Goal: Task Accomplishment & Management: Use online tool/utility

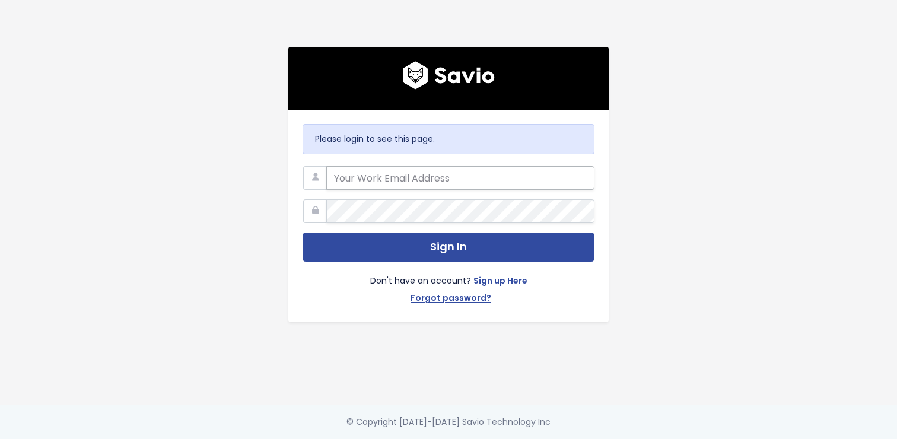
click at [362, 177] on input "email" at bounding box center [460, 178] width 268 height 24
type input "Egan@betterworld.org"
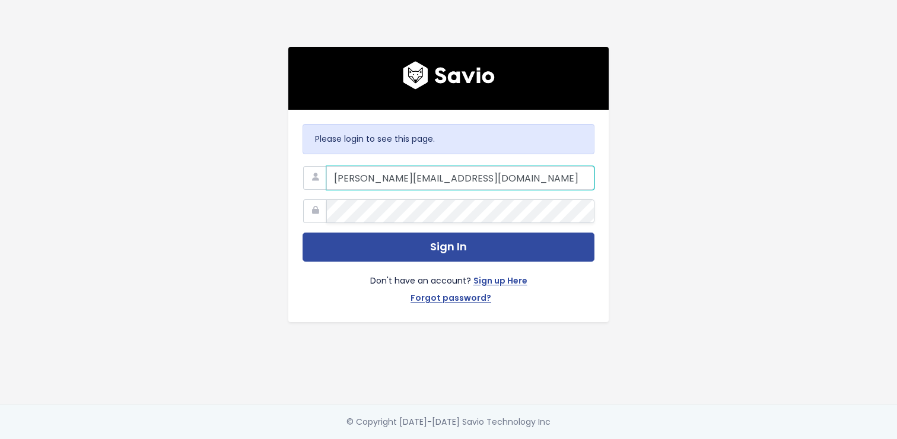
click at [407, 171] on input "Egan@betterworld.org" at bounding box center [460, 178] width 268 height 24
click at [389, 169] on input "Egan@betterworld.org" at bounding box center [460, 178] width 268 height 24
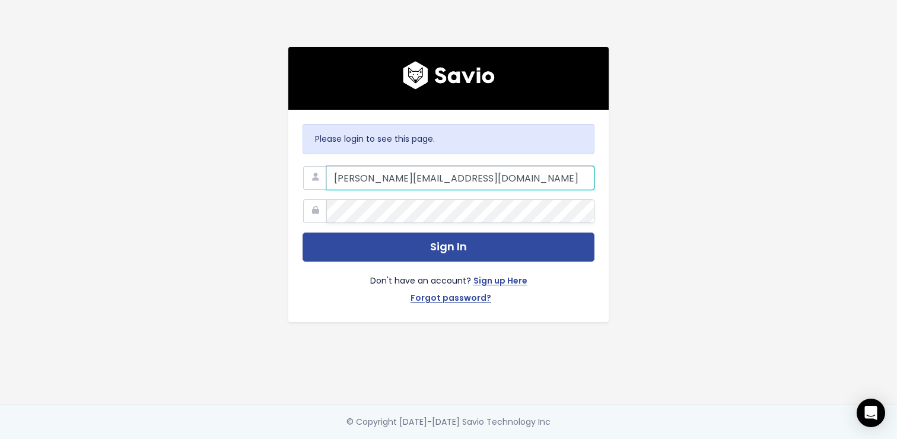
click at [389, 169] on input "Egan@betterworld.org" at bounding box center [460, 178] width 268 height 24
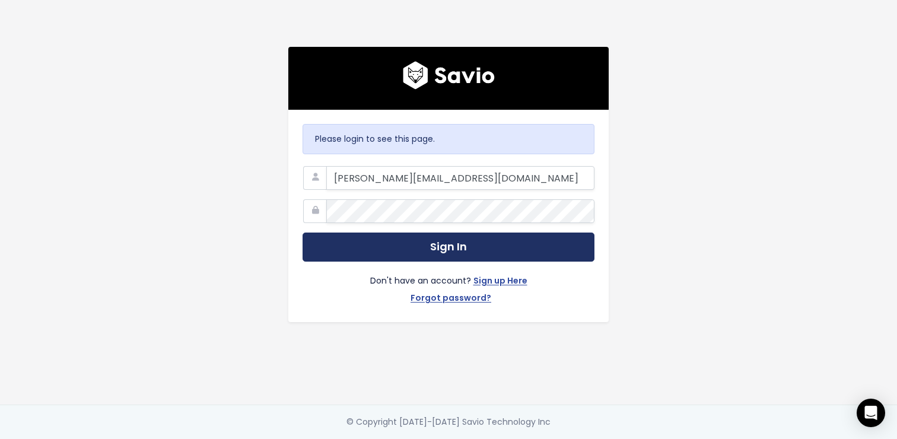
click at [409, 234] on button "Sign In" at bounding box center [449, 247] width 292 height 29
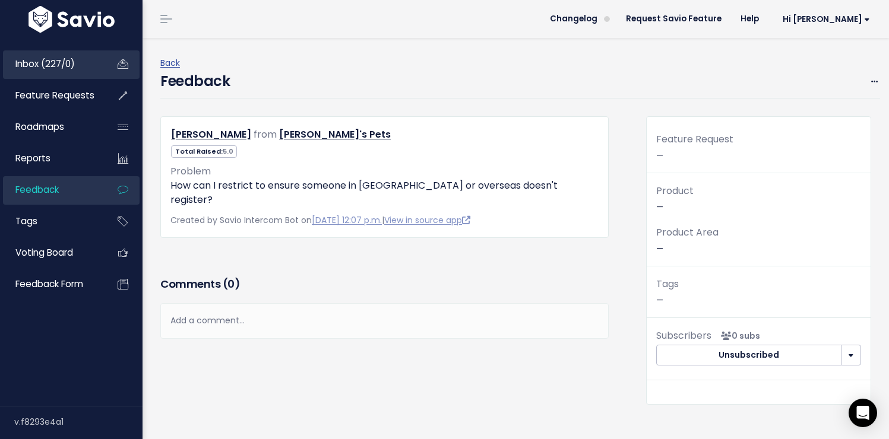
click at [83, 73] on link "Inbox (227/0)" at bounding box center [51, 63] width 96 height 27
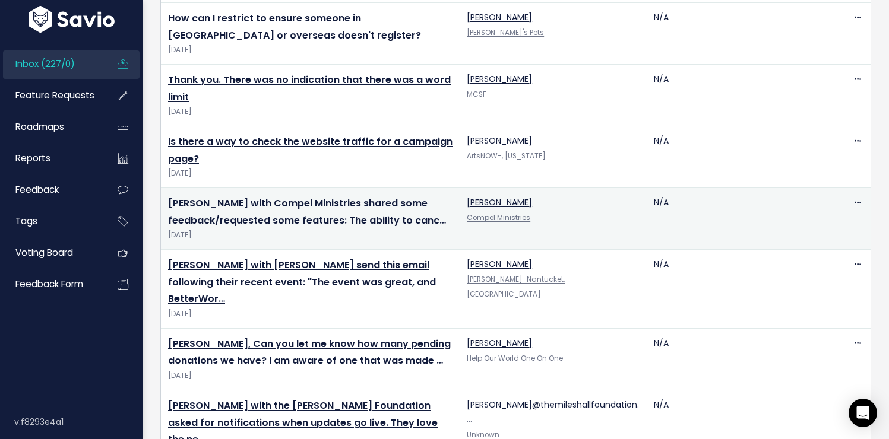
scroll to position [246, 0]
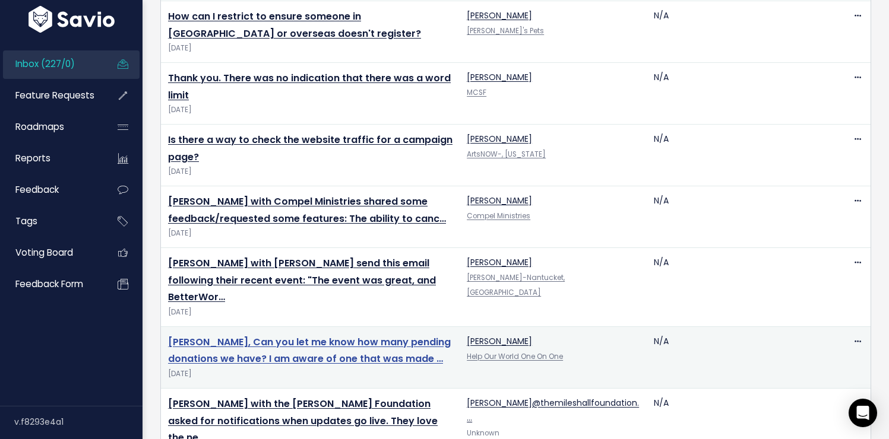
click at [299, 335] on link "[PERSON_NAME], Can you let me know how many pending donations we have? I am awa…" at bounding box center [309, 350] width 283 height 31
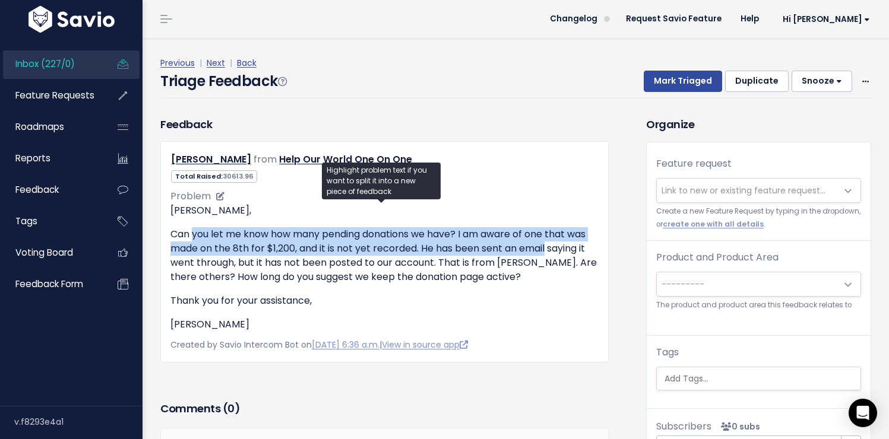
drag, startPoint x: 197, startPoint y: 231, endPoint x: 589, endPoint y: 249, distance: 392.8
click at [590, 249] on p "Can you let me know how many pending donations we have? I am aware of one that …" at bounding box center [384, 255] width 428 height 57
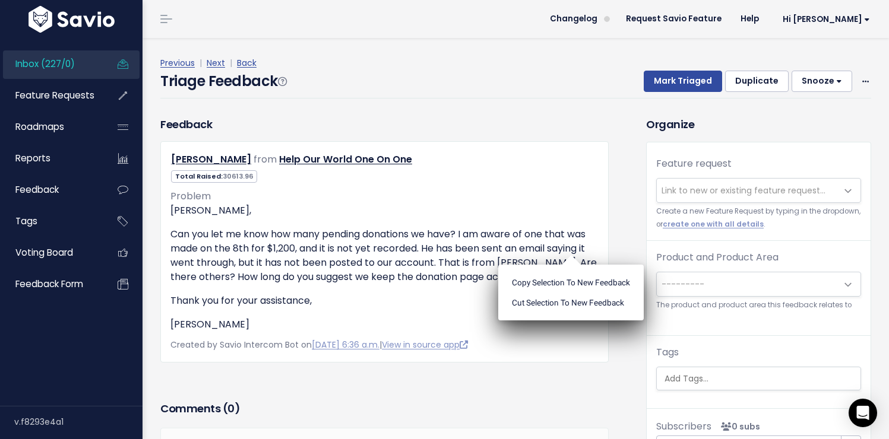
click at [587, 261] on div "Copy selection to new Feedback Cut selection to new Feedback" at bounding box center [570, 287] width 145 height 65
